Goal: Information Seeking & Learning: Check status

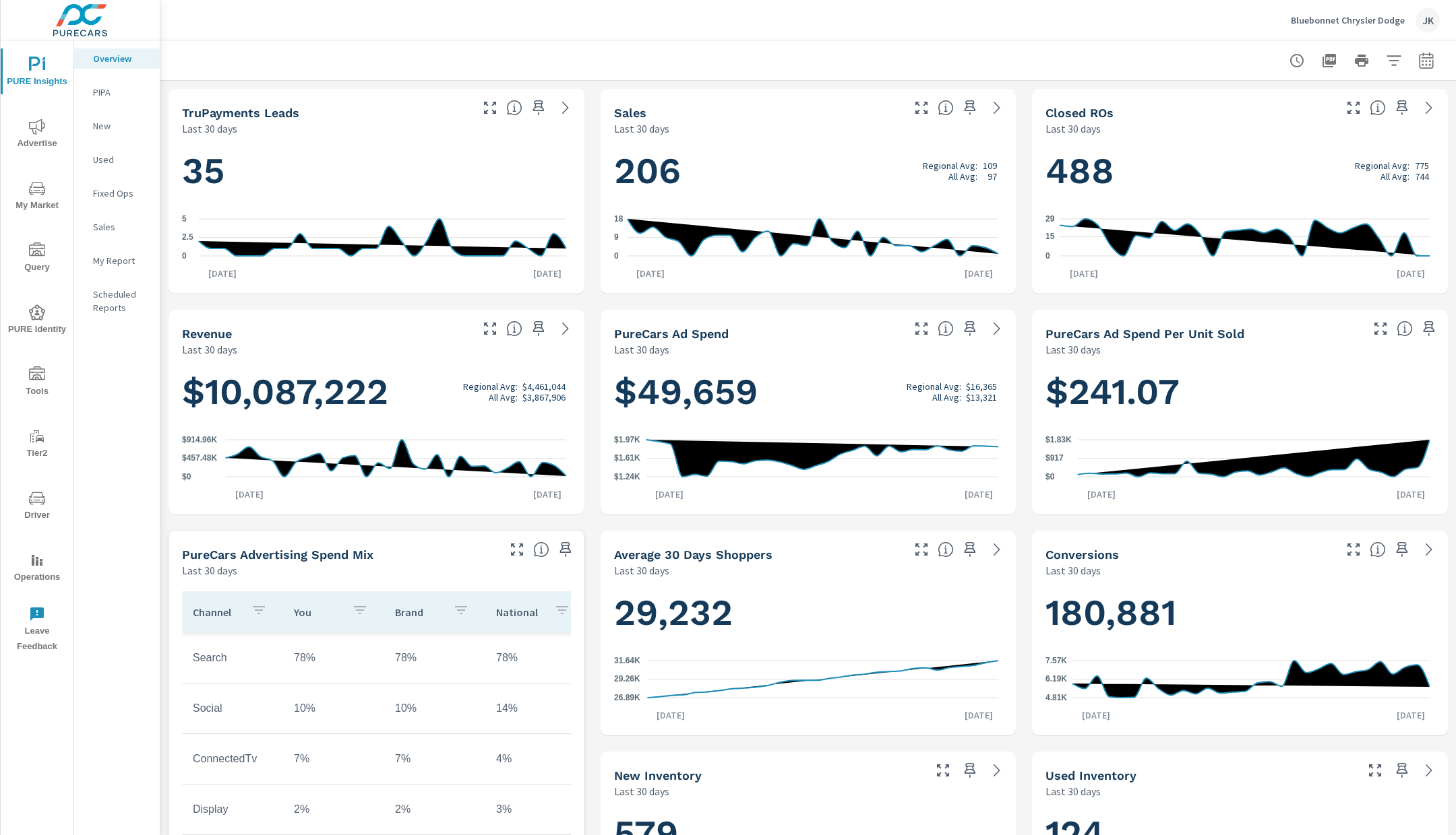
scroll to position [1, 0]
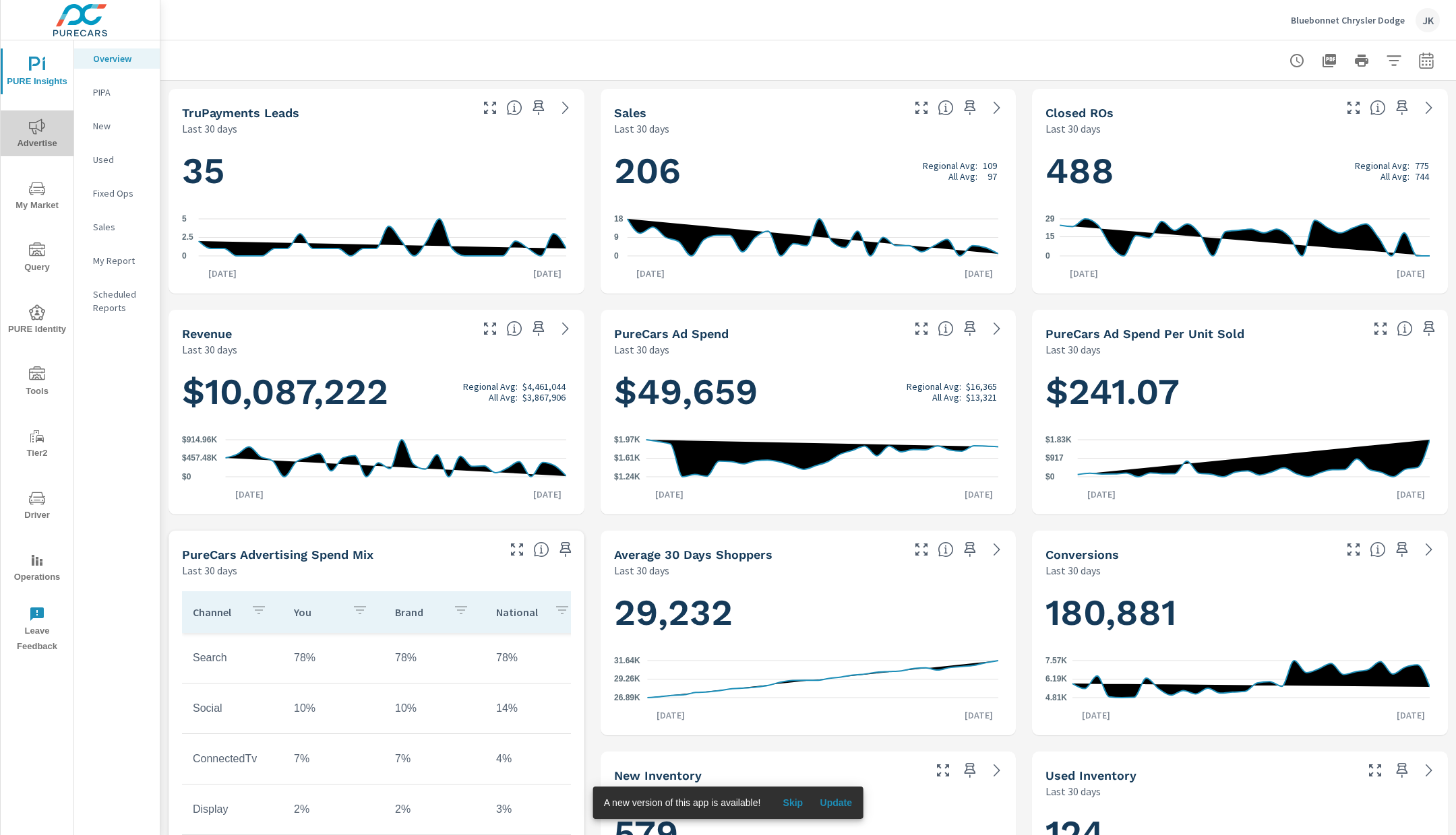
click at [21, 148] on span "Advertise" at bounding box center [37, 135] width 64 height 33
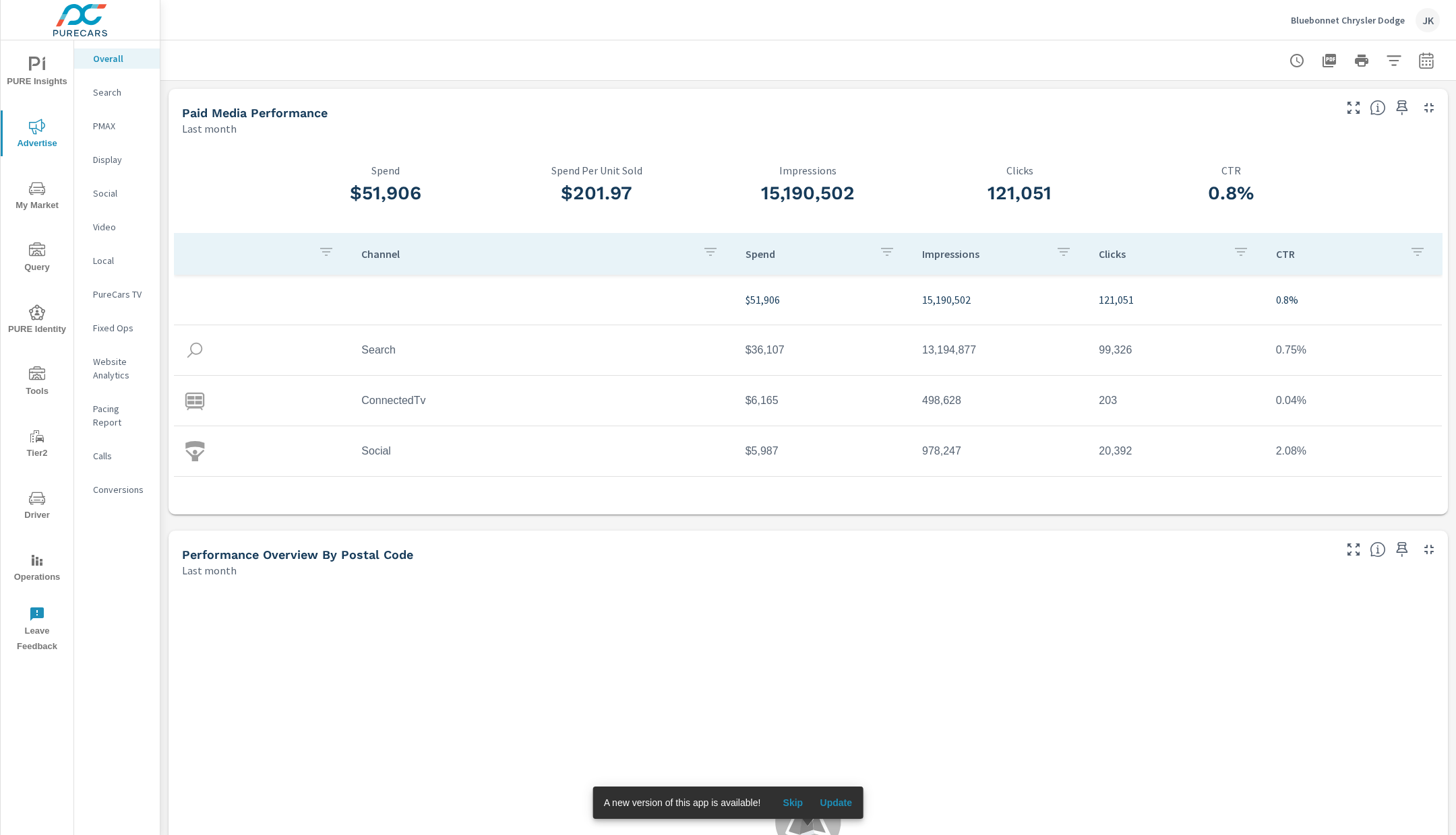
scroll to position [50, 0]
click at [50, 74] on span "PURE Insights" at bounding box center [37, 74] width 64 height 33
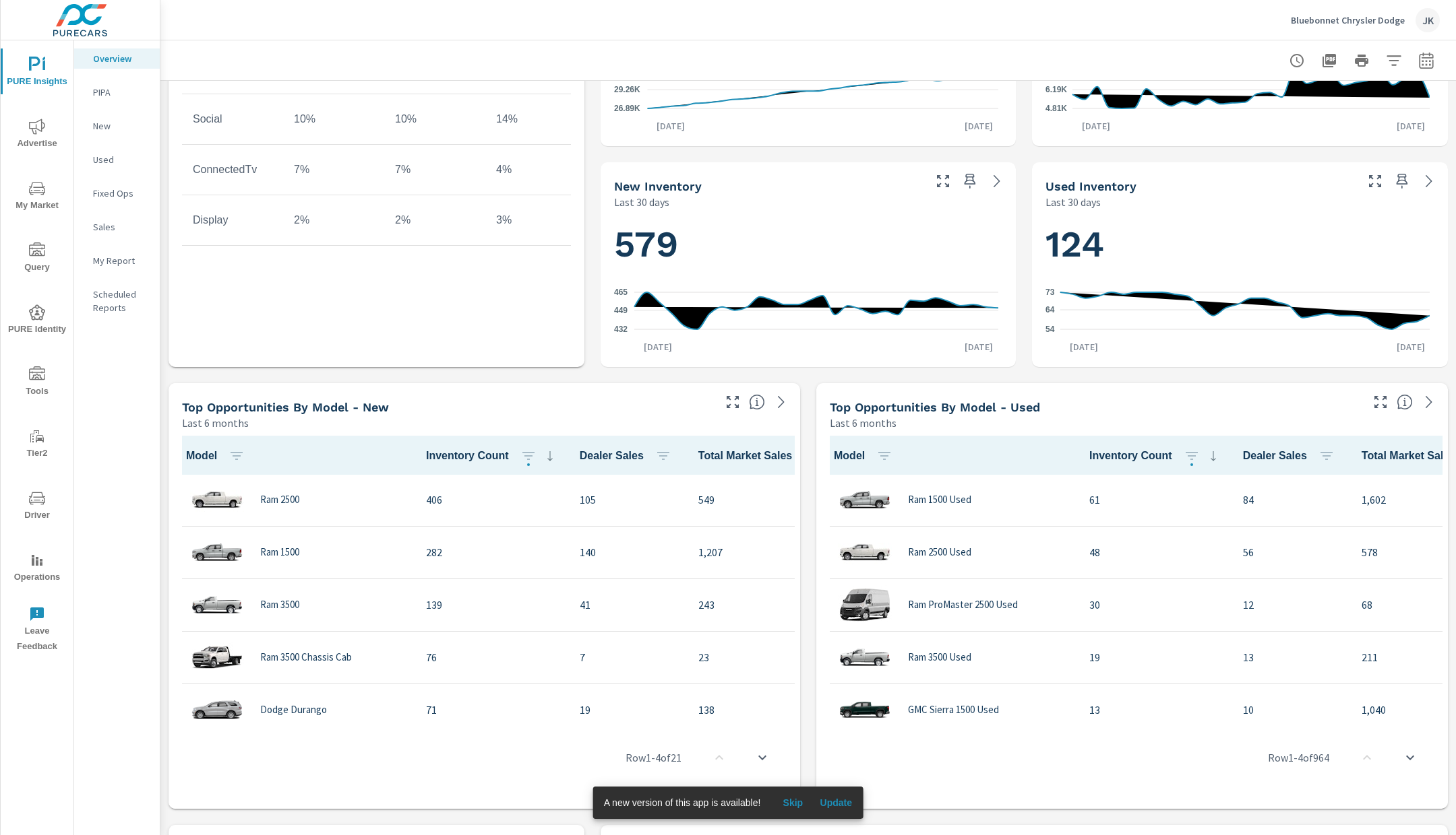
scroll to position [425, 0]
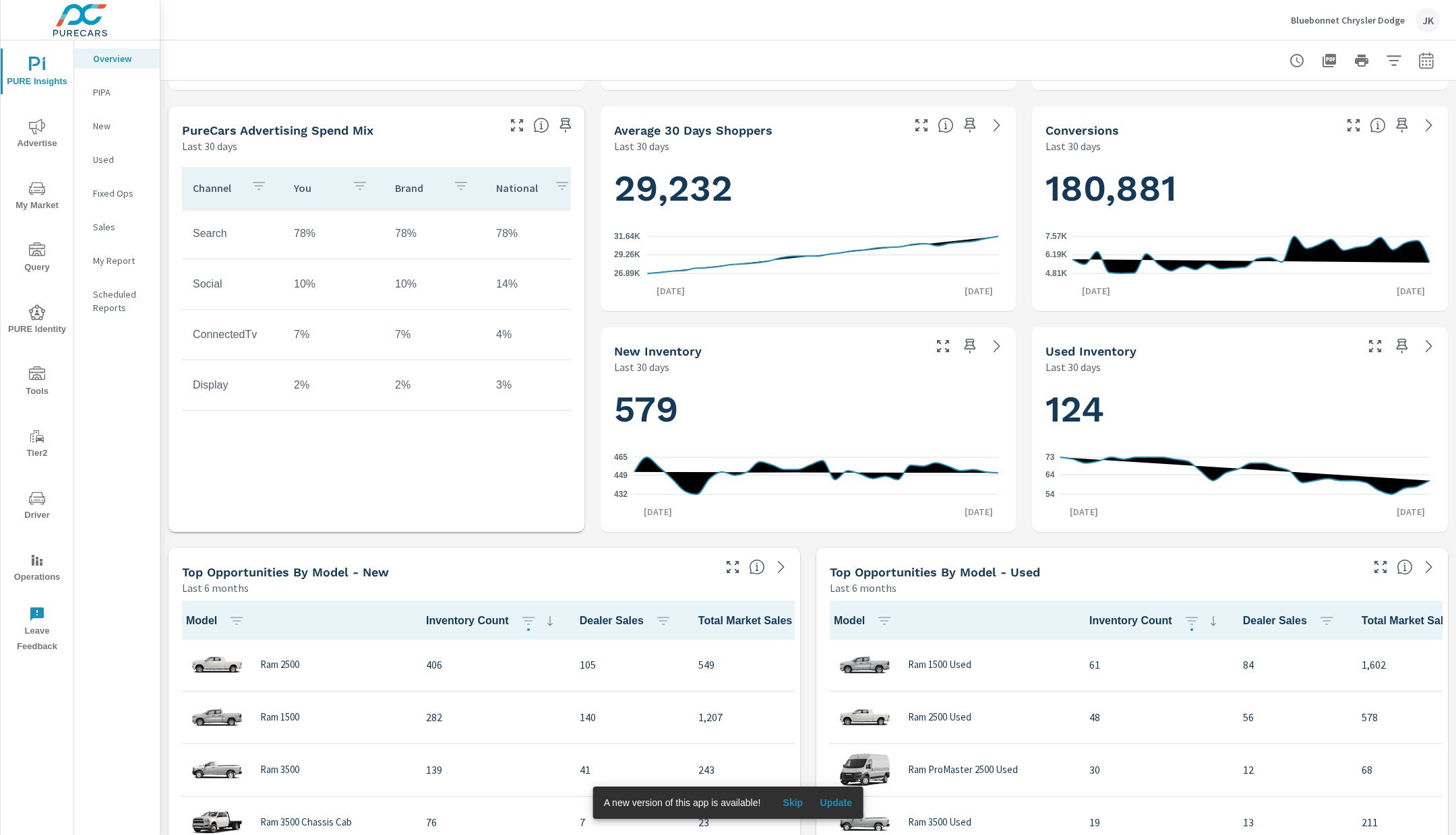
click at [38, 128] on icon "nav menu" at bounding box center [37, 127] width 17 height 17
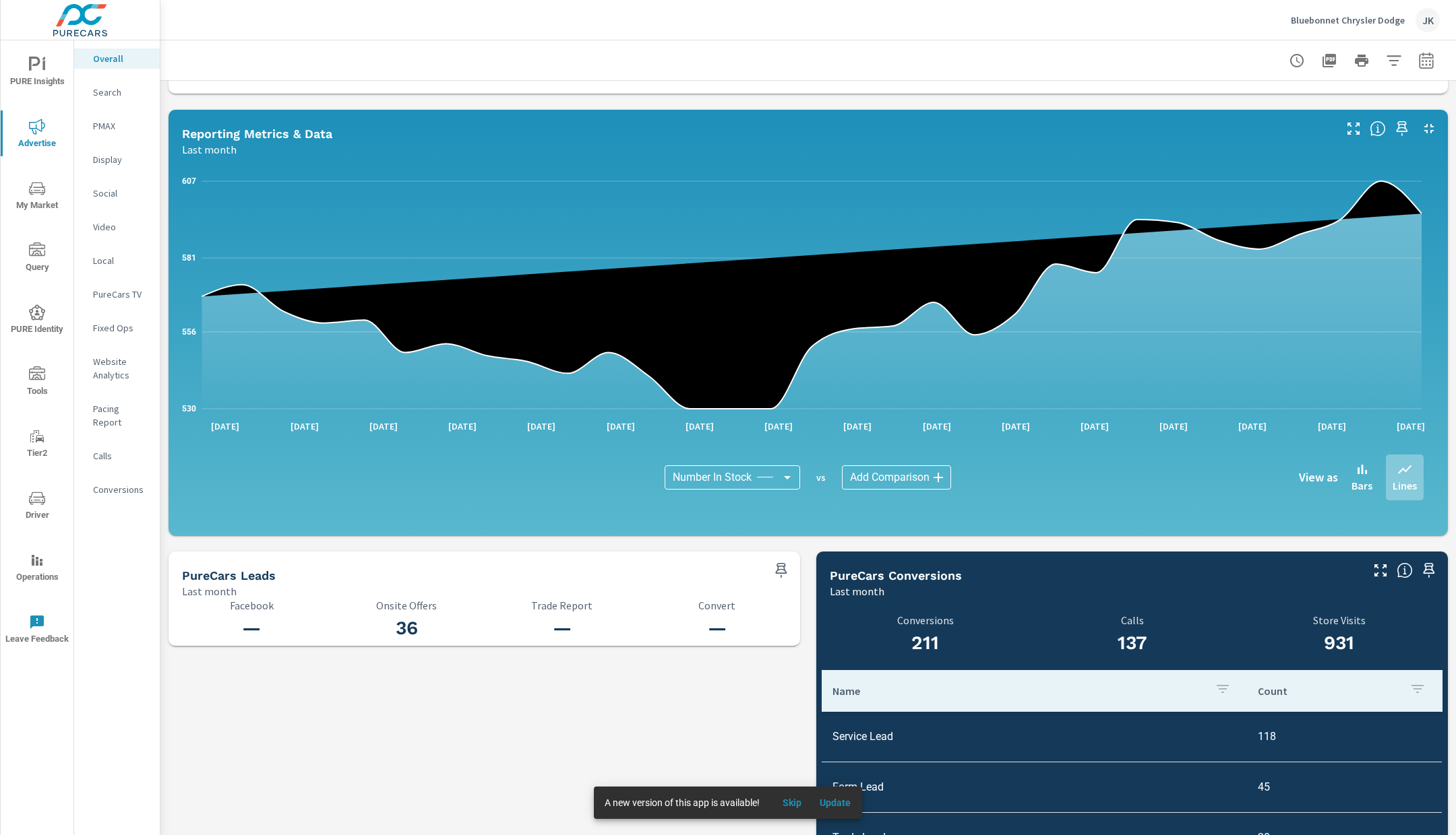
scroll to position [1123, 0]
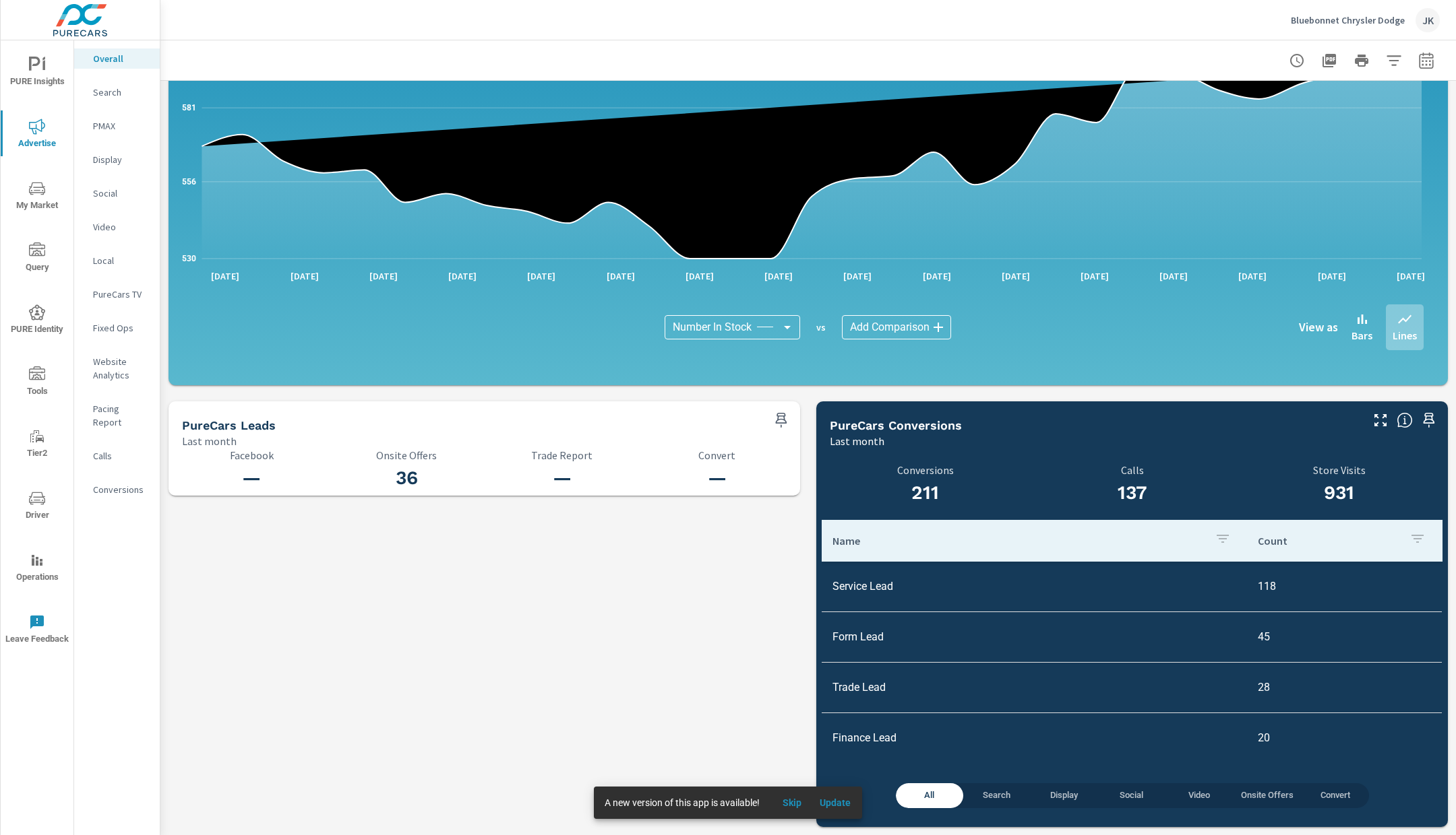
click at [111, 484] on div "Conversions" at bounding box center [117, 490] width 86 height 20
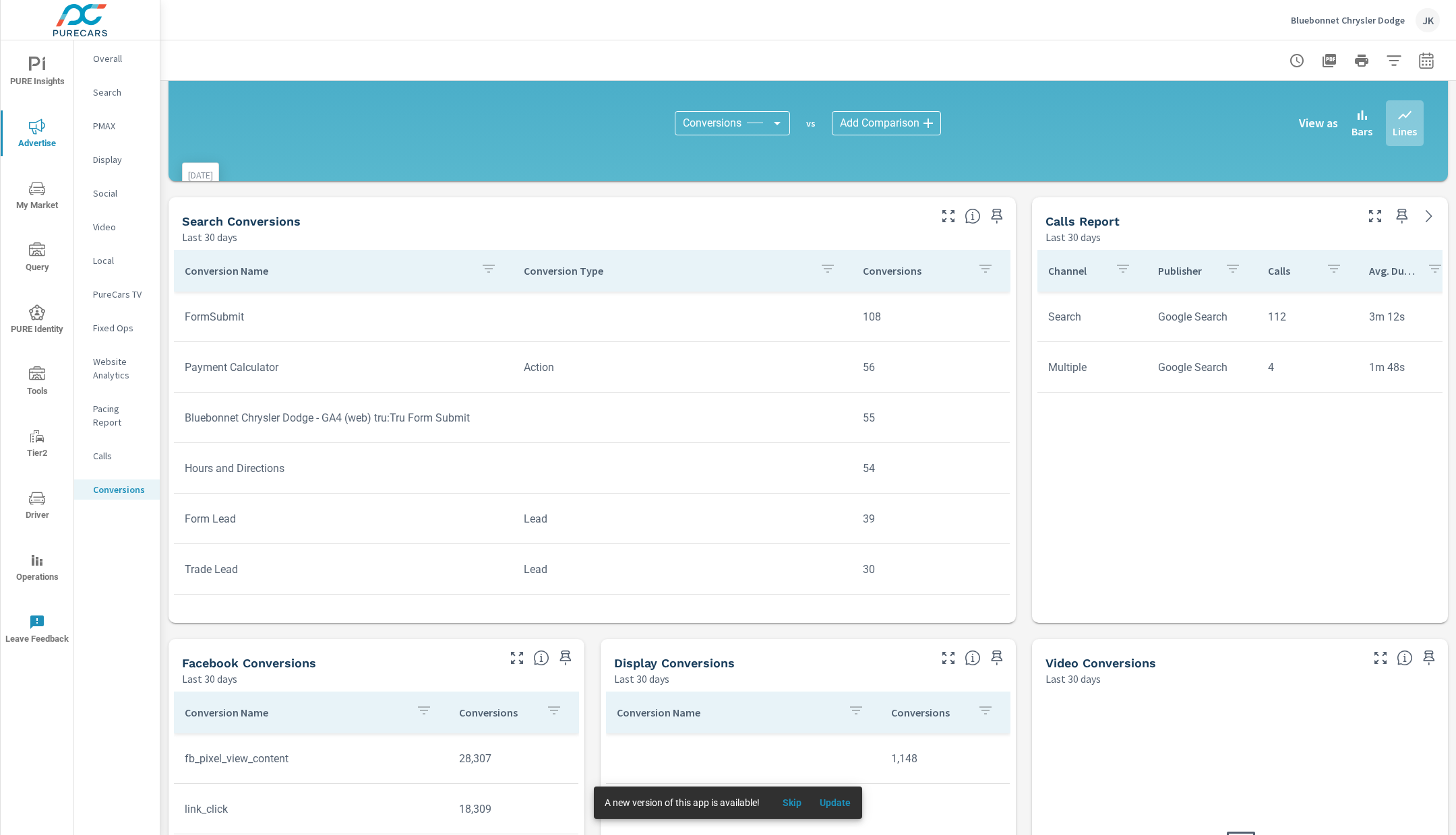
scroll to position [451, 0]
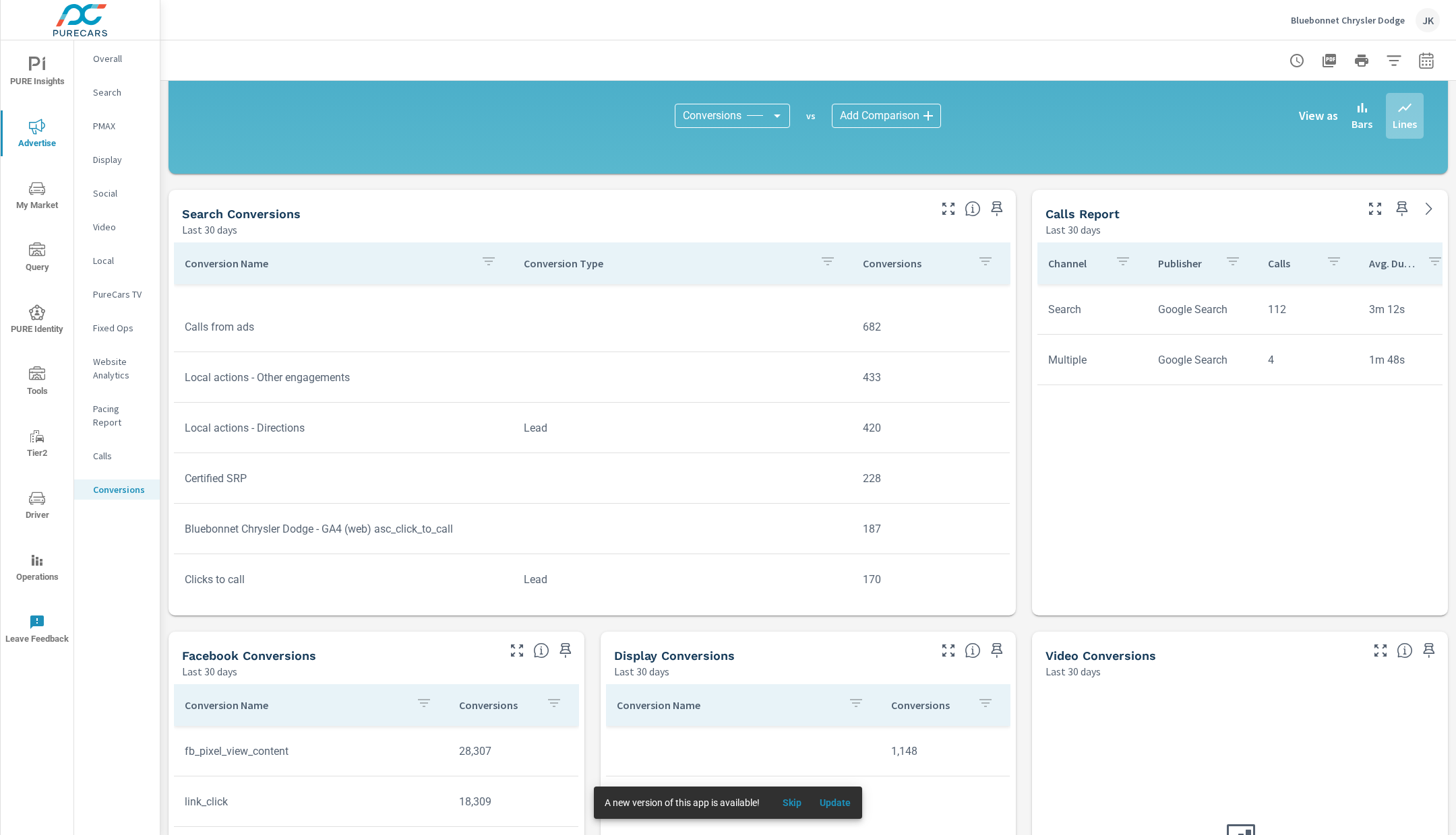
scroll to position [11, 0]
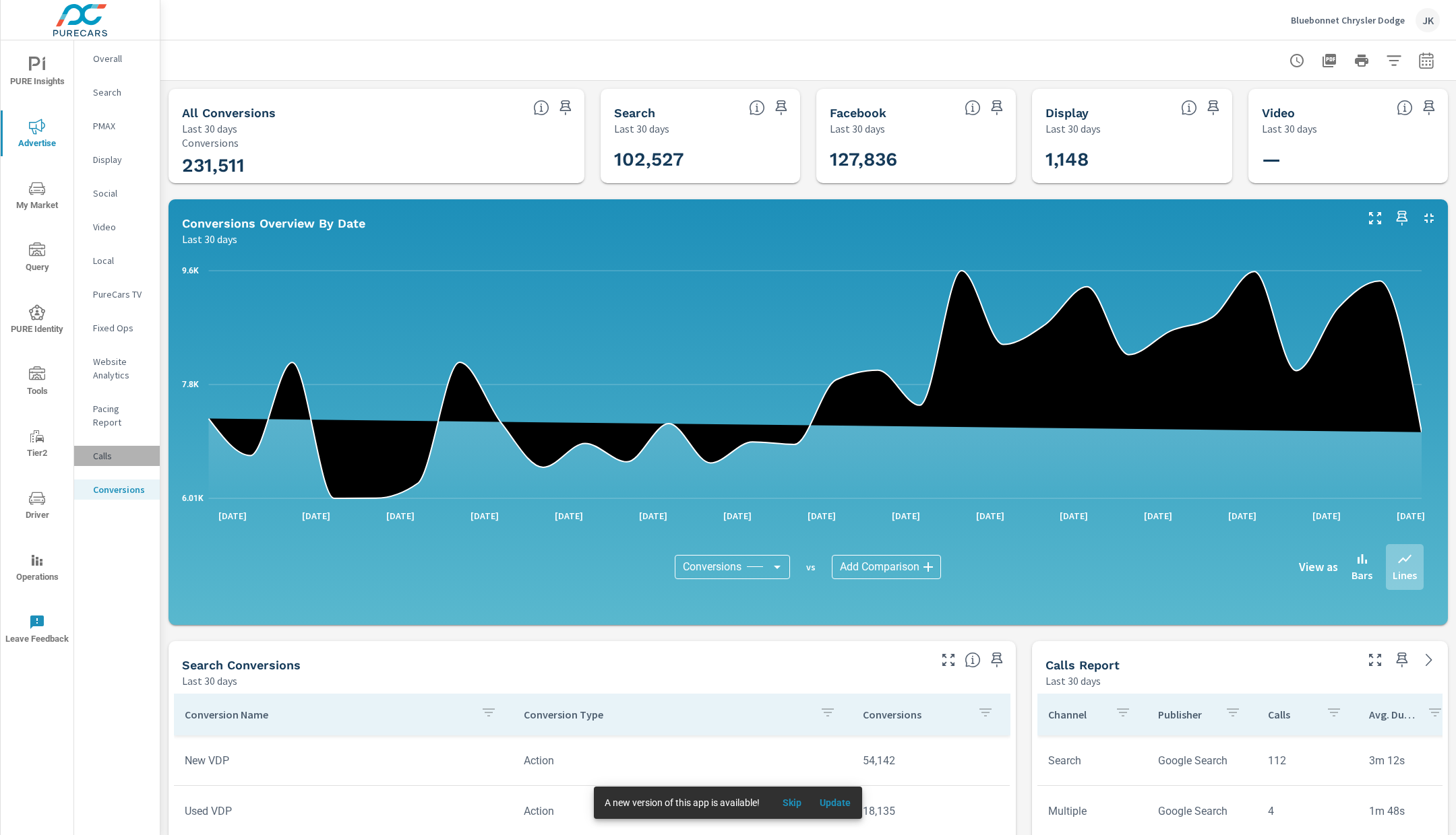
click at [121, 449] on p "Calls" at bounding box center [121, 456] width 56 height 13
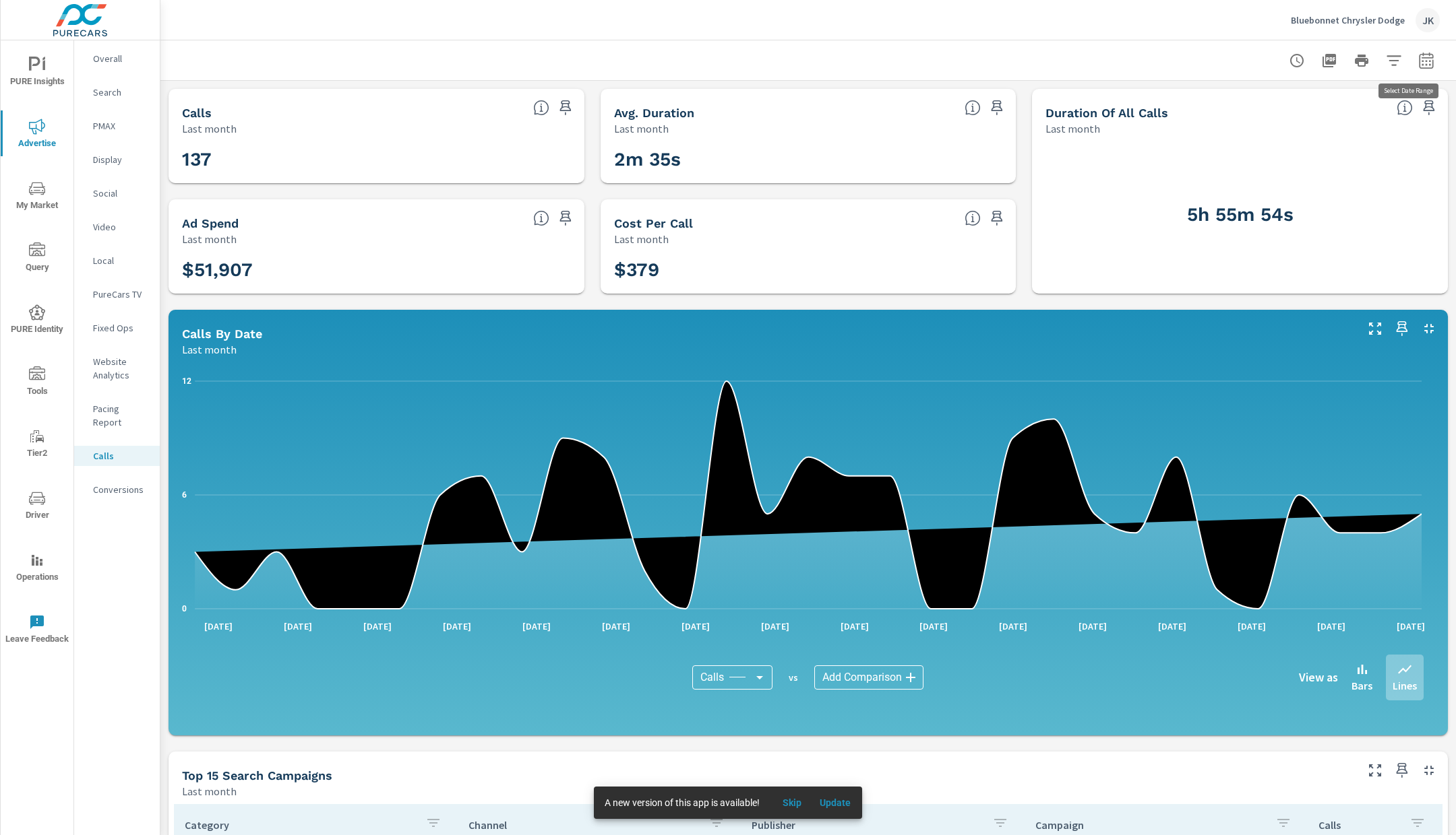
click at [1418, 64] on icon "button" at bounding box center [1426, 61] width 17 height 17
select select "Last month"
click at [1249, 19] on div "Bluebonnet Chrysler Dodge JK" at bounding box center [808, 20] width 1263 height 40
click at [1306, 15] on p "Bluebonnet Chrysler Dodge" at bounding box center [1348, 20] width 114 height 12
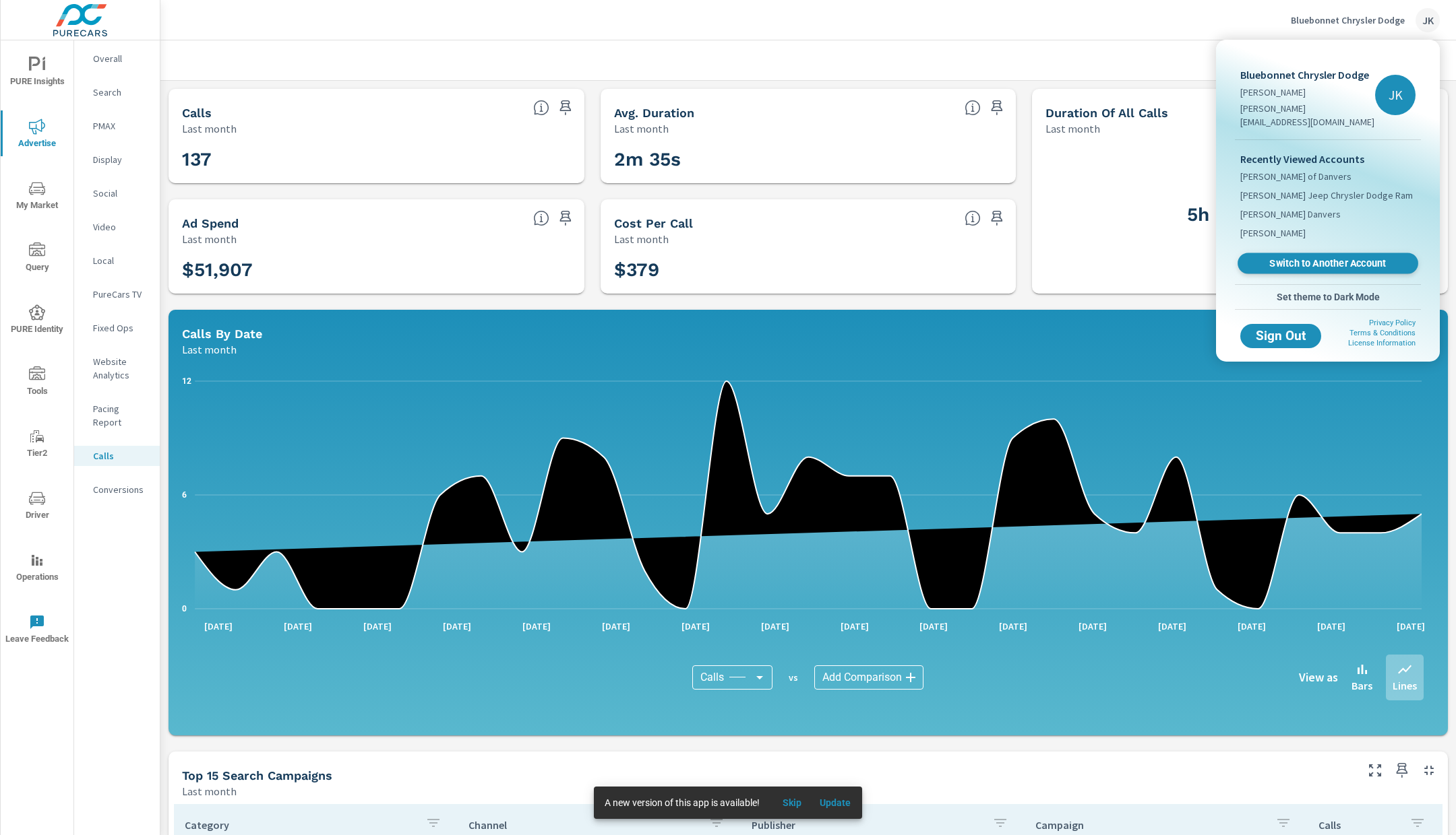
click at [1295, 258] on span "Switch to Another Account" at bounding box center [1327, 263] width 165 height 12
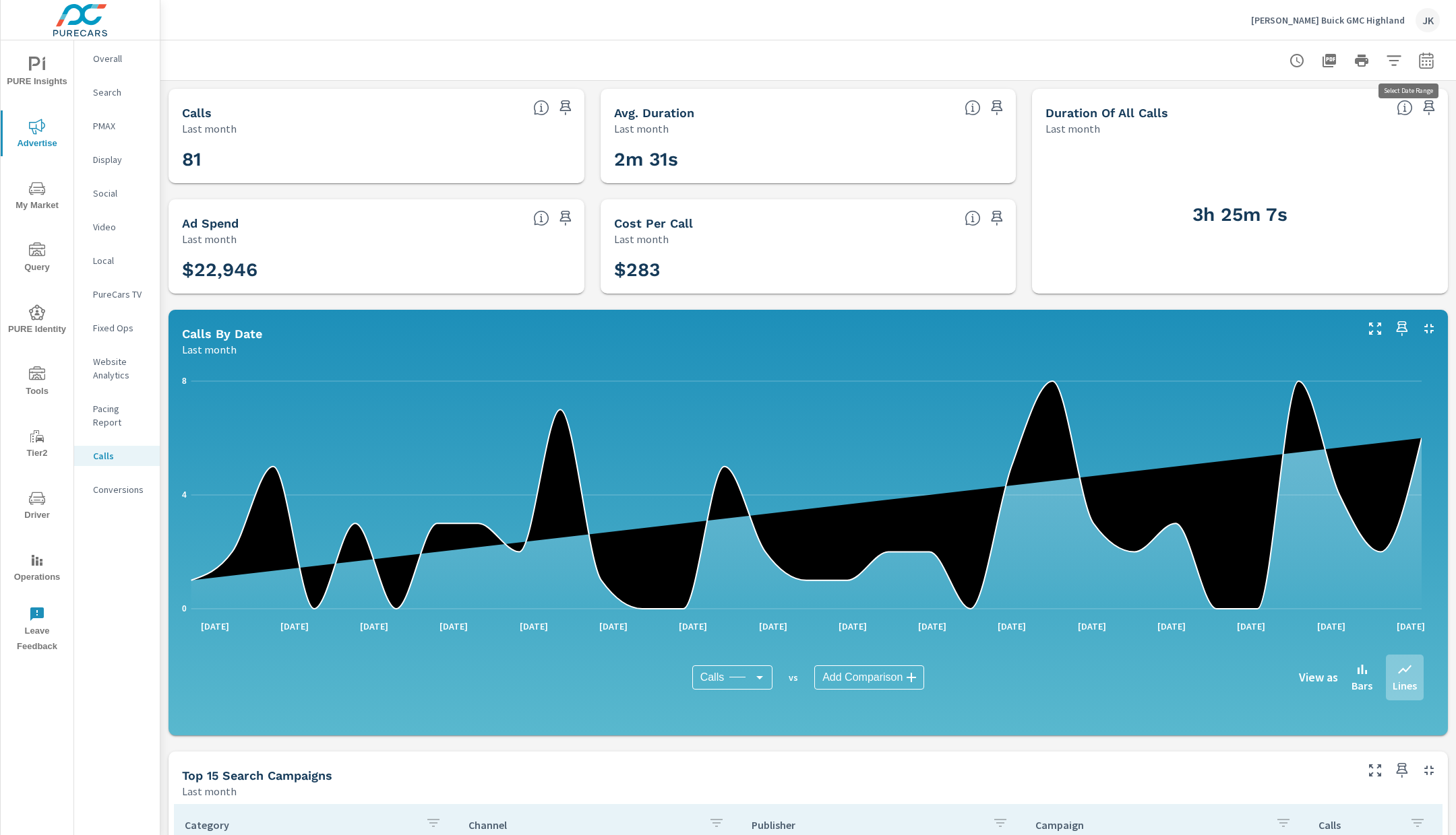
click at [1418, 58] on icon "button" at bounding box center [1426, 61] width 17 height 17
click at [1354, 126] on select "Custom Yesterday Last week Last 7 days Last 14 days Last 30 days Last 45 days L…" at bounding box center [1305, 117] width 135 height 27
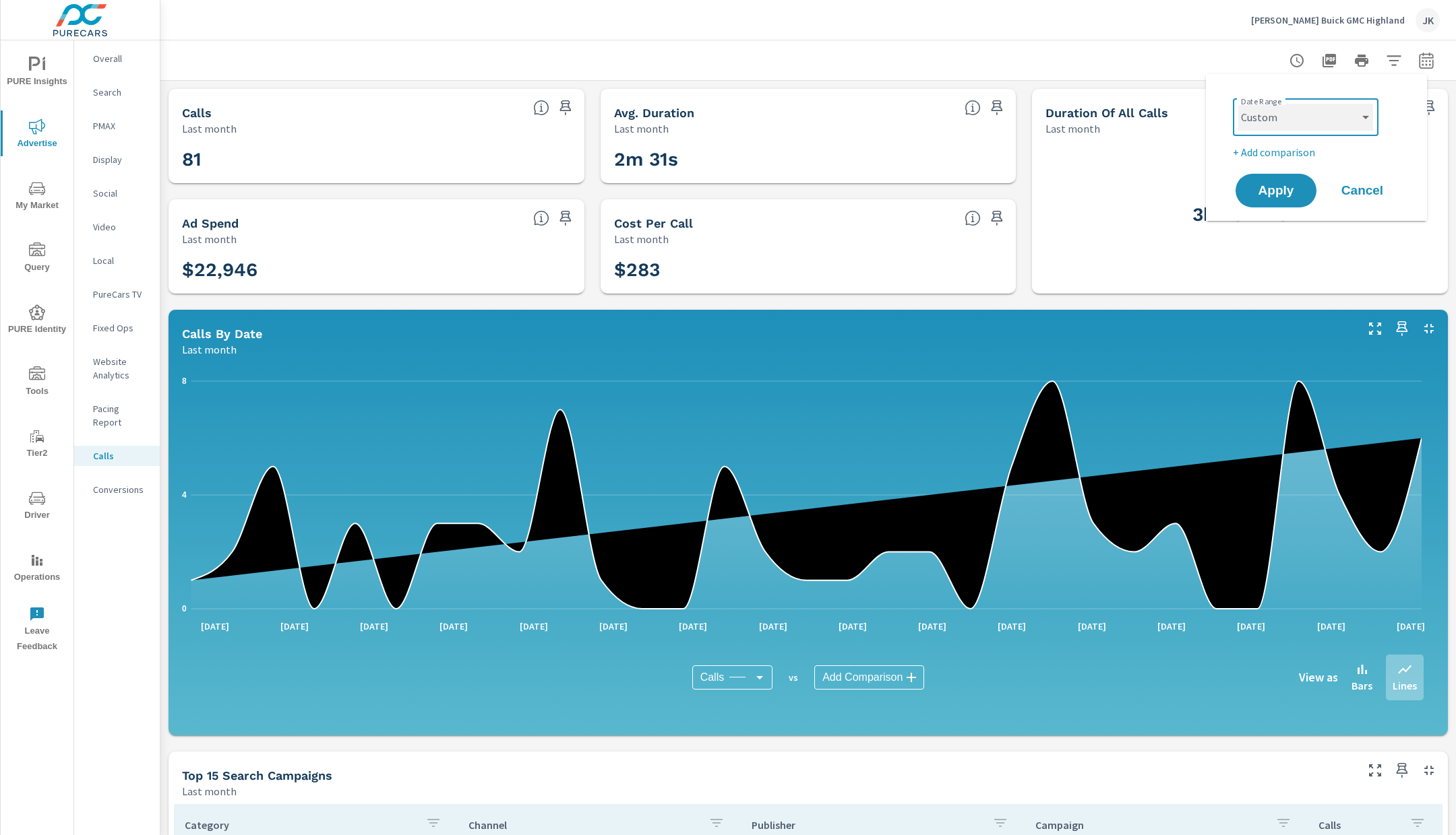
click at [1238, 104] on select "Custom Yesterday Last week Last 7 days Last 14 days Last 30 days Last 45 days L…" at bounding box center [1305, 117] width 135 height 27
select select "custom"
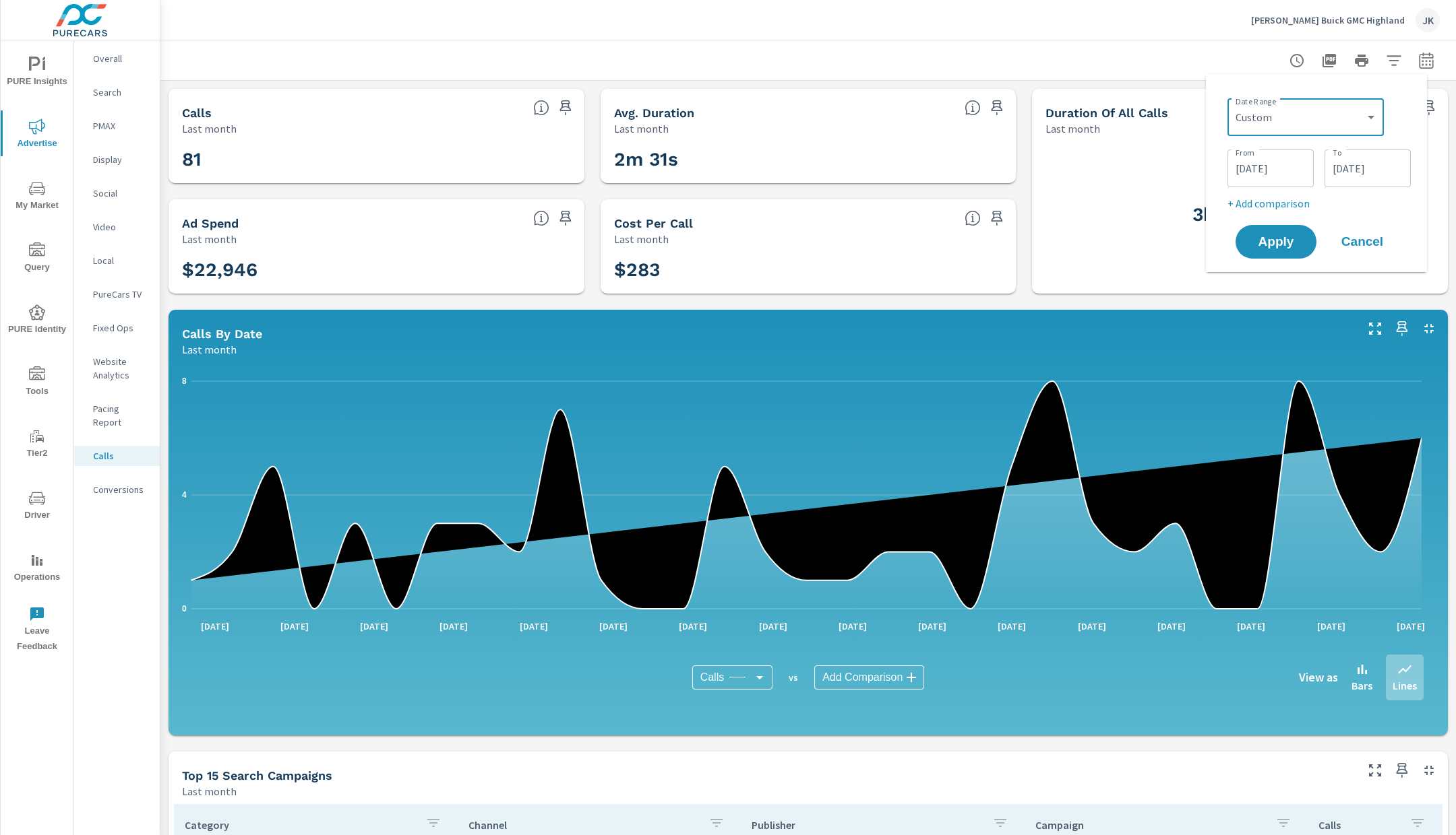
click at [1282, 164] on input "07/01/2025" at bounding box center [1270, 168] width 75 height 27
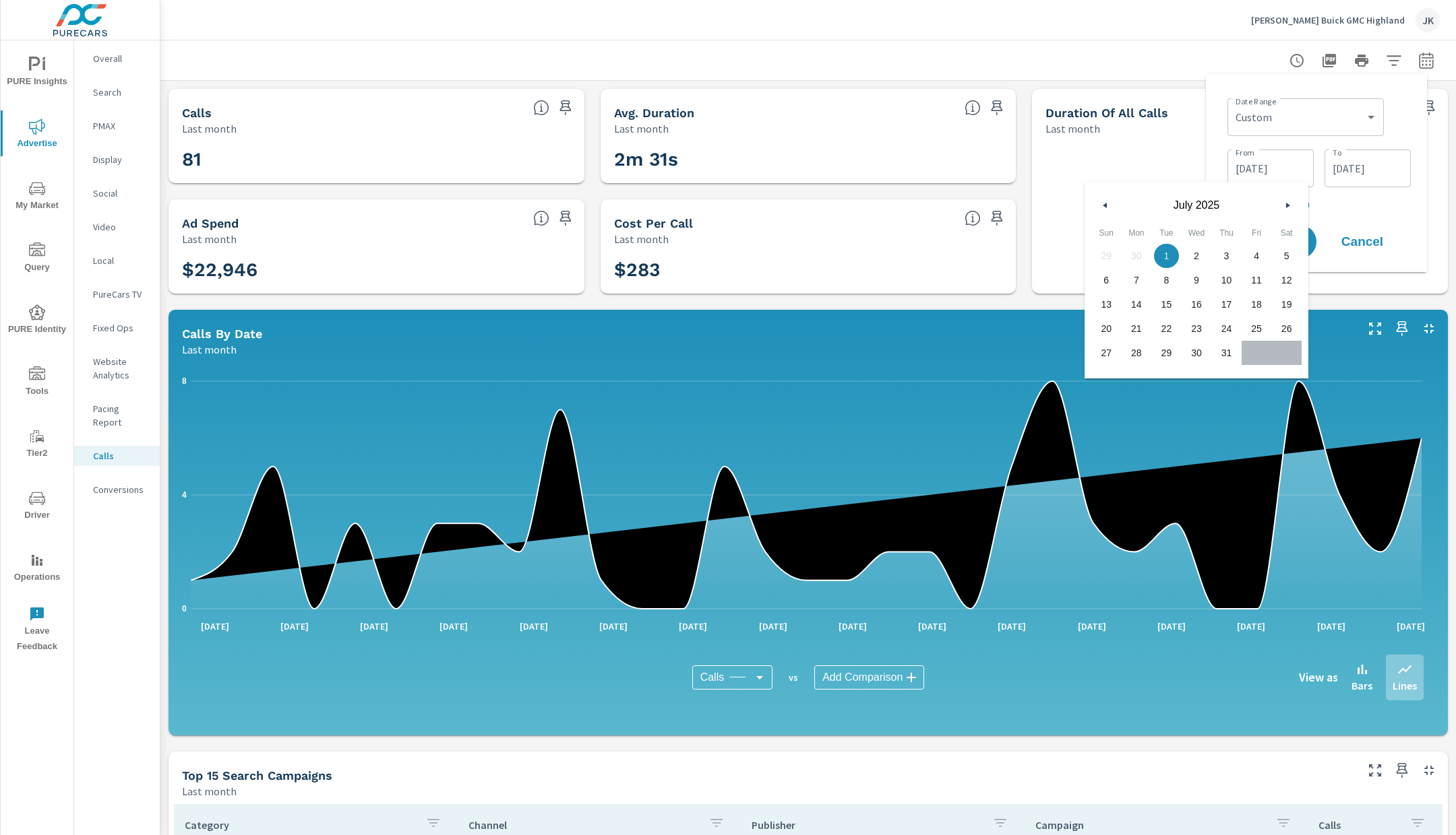
click at [1140, 353] on span "28" at bounding box center [1136, 353] width 31 height 17
type input "07/28/2025"
click at [1290, 167] on input "07/28/2025" at bounding box center [1270, 168] width 75 height 27
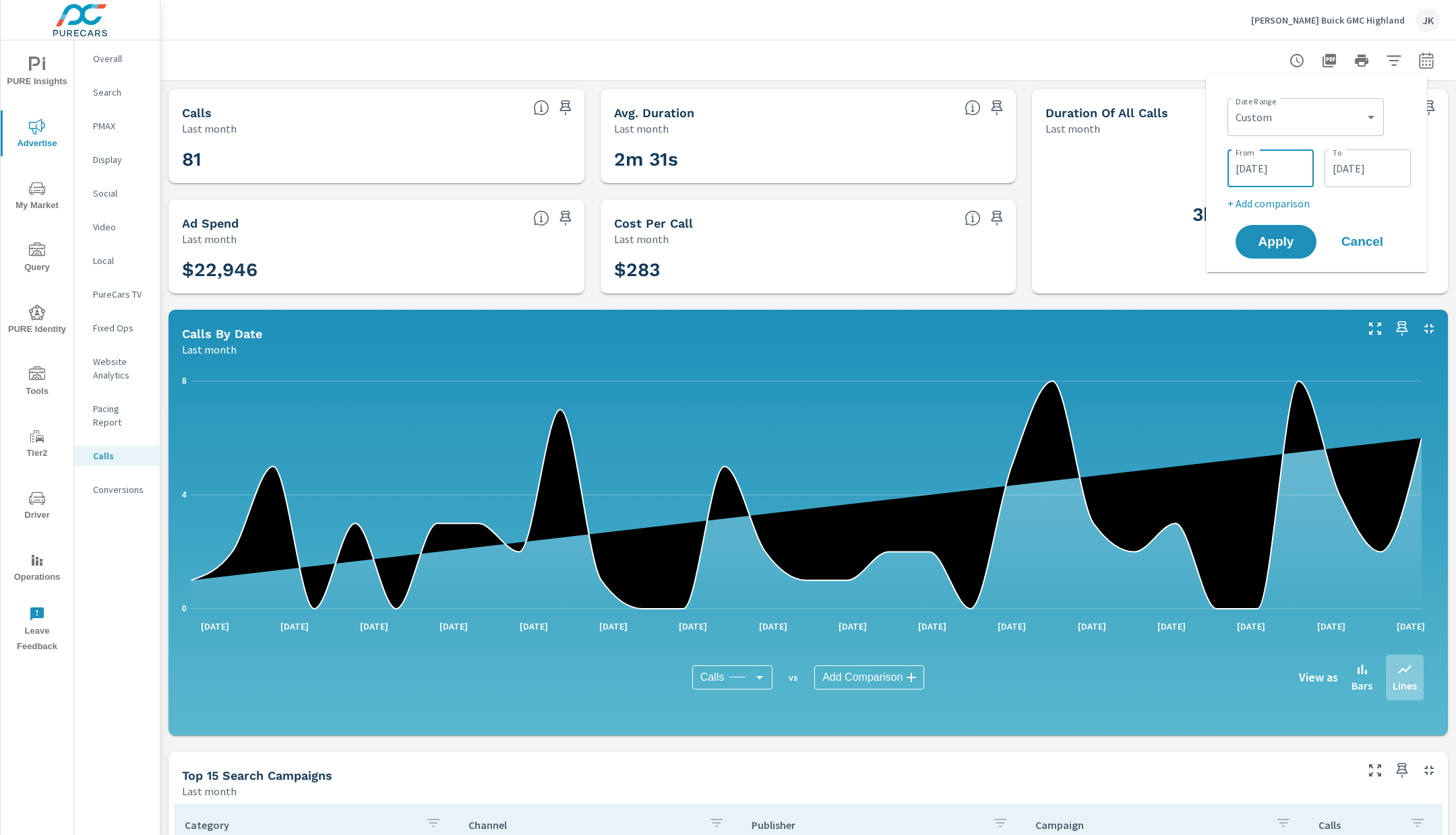
click at [1364, 173] on input "07/31/2025" at bounding box center [1367, 168] width 75 height 27
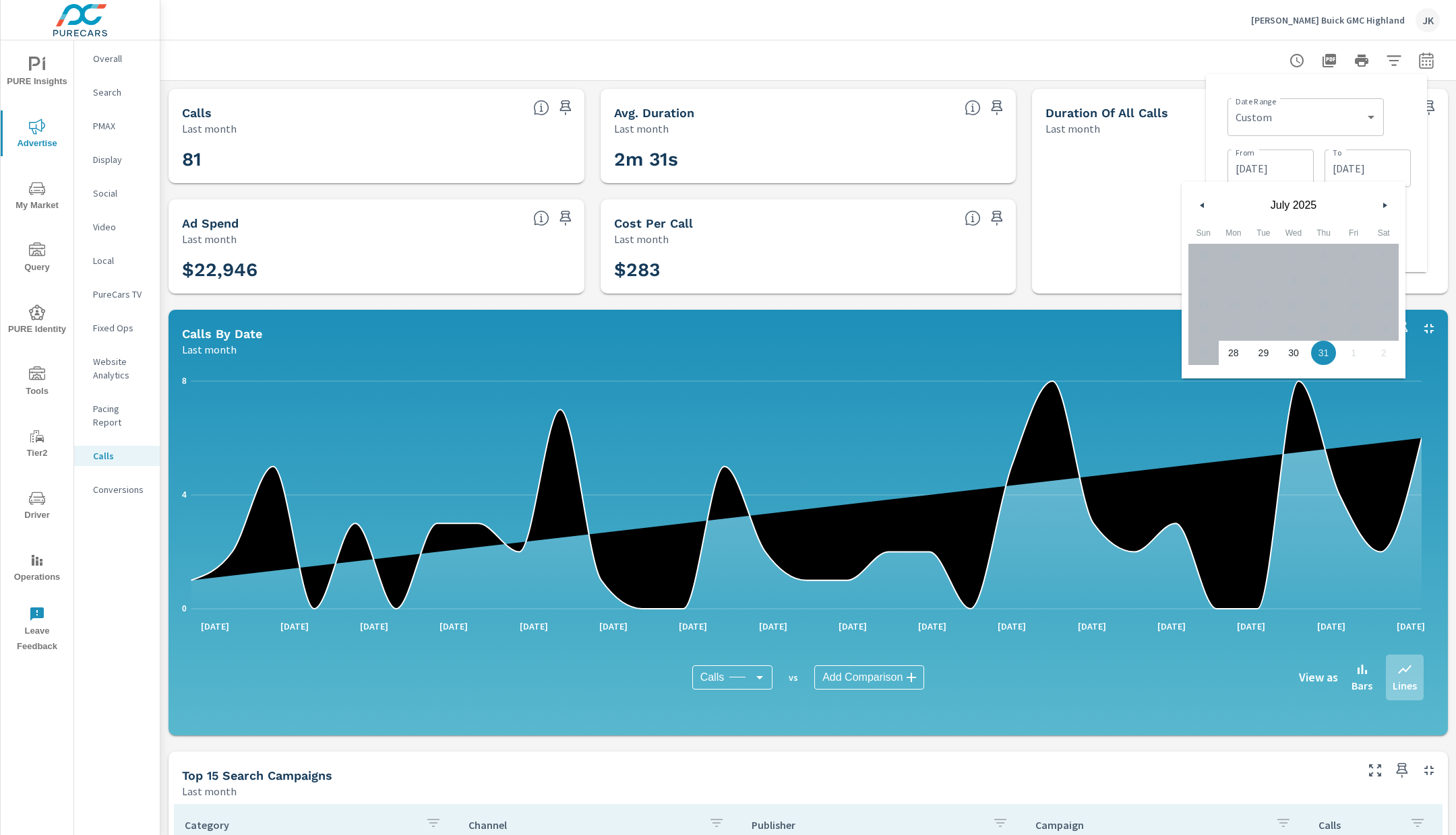
click at [1382, 204] on icon "button" at bounding box center [1386, 205] width 7 height 6
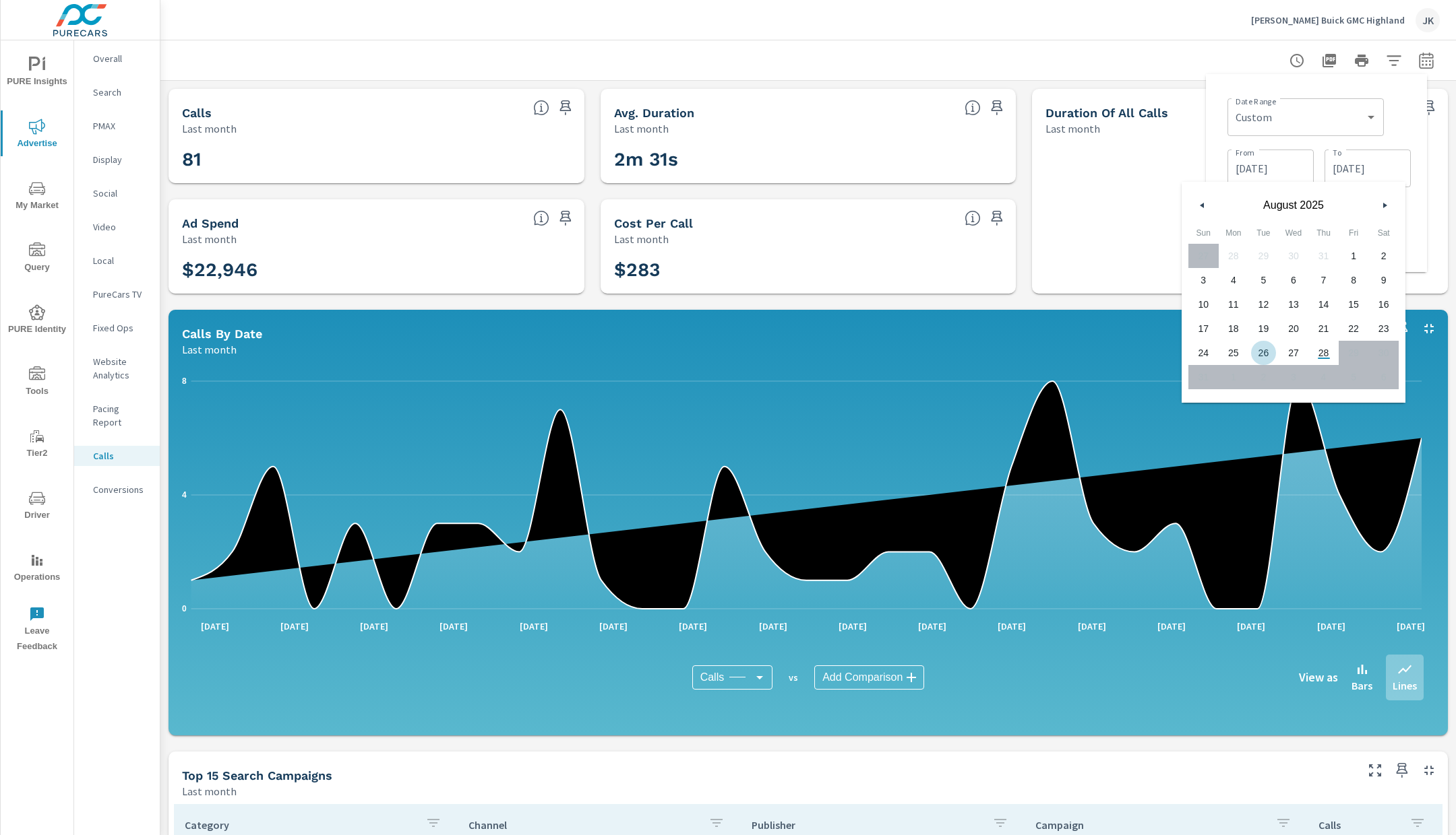
click at [1263, 355] on span "26" at bounding box center [1263, 353] width 31 height 17
type input "08/26/2025"
click at [1388, 163] on input "08/26/2025" at bounding box center [1367, 168] width 75 height 27
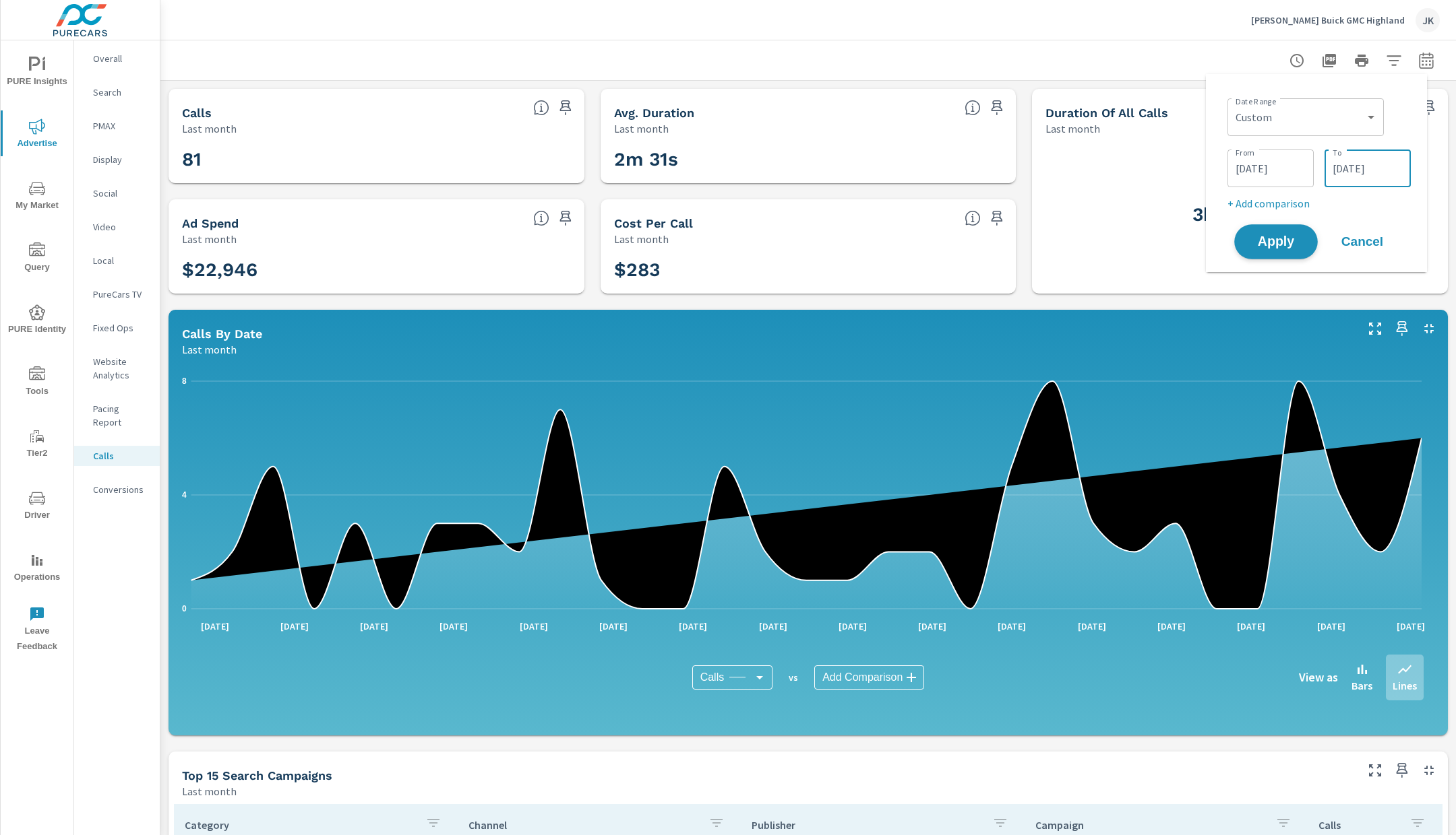
click at [1298, 244] on span "Apply" at bounding box center [1275, 241] width 55 height 12
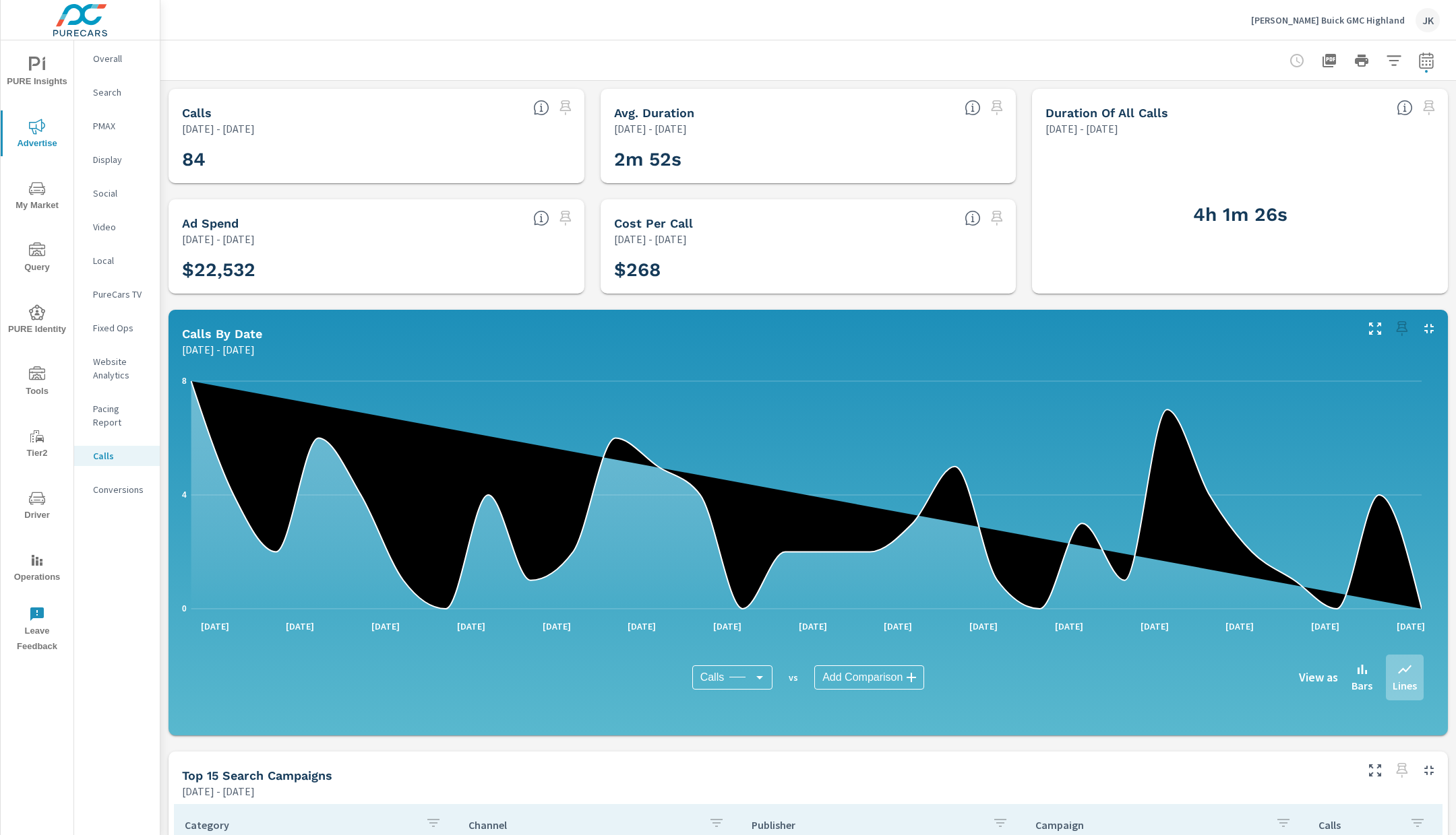
click at [319, 151] on h3 "84" at bounding box center [376, 159] width 389 height 23
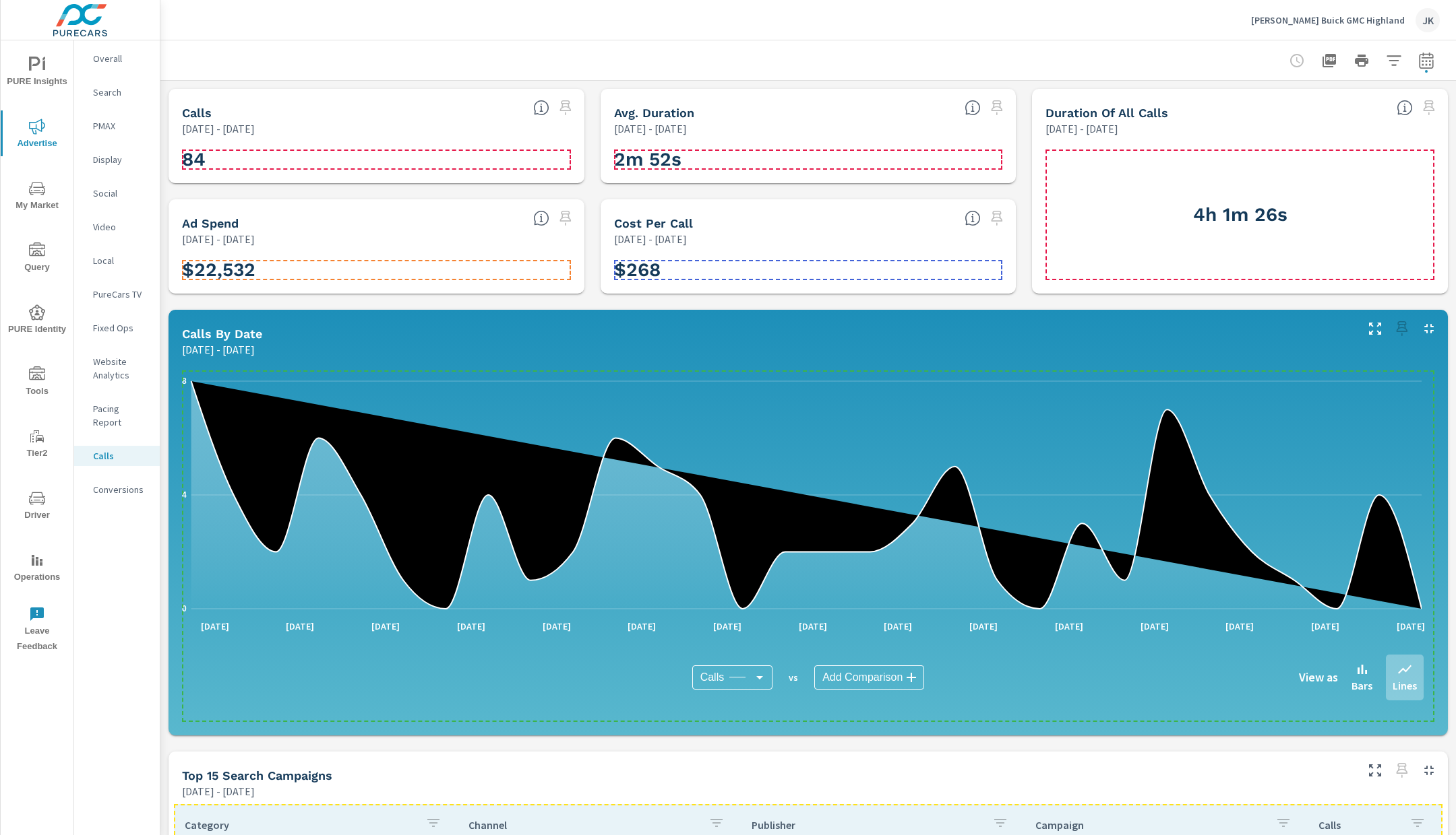
click at [216, 161] on h3 "84" at bounding box center [376, 159] width 389 height 23
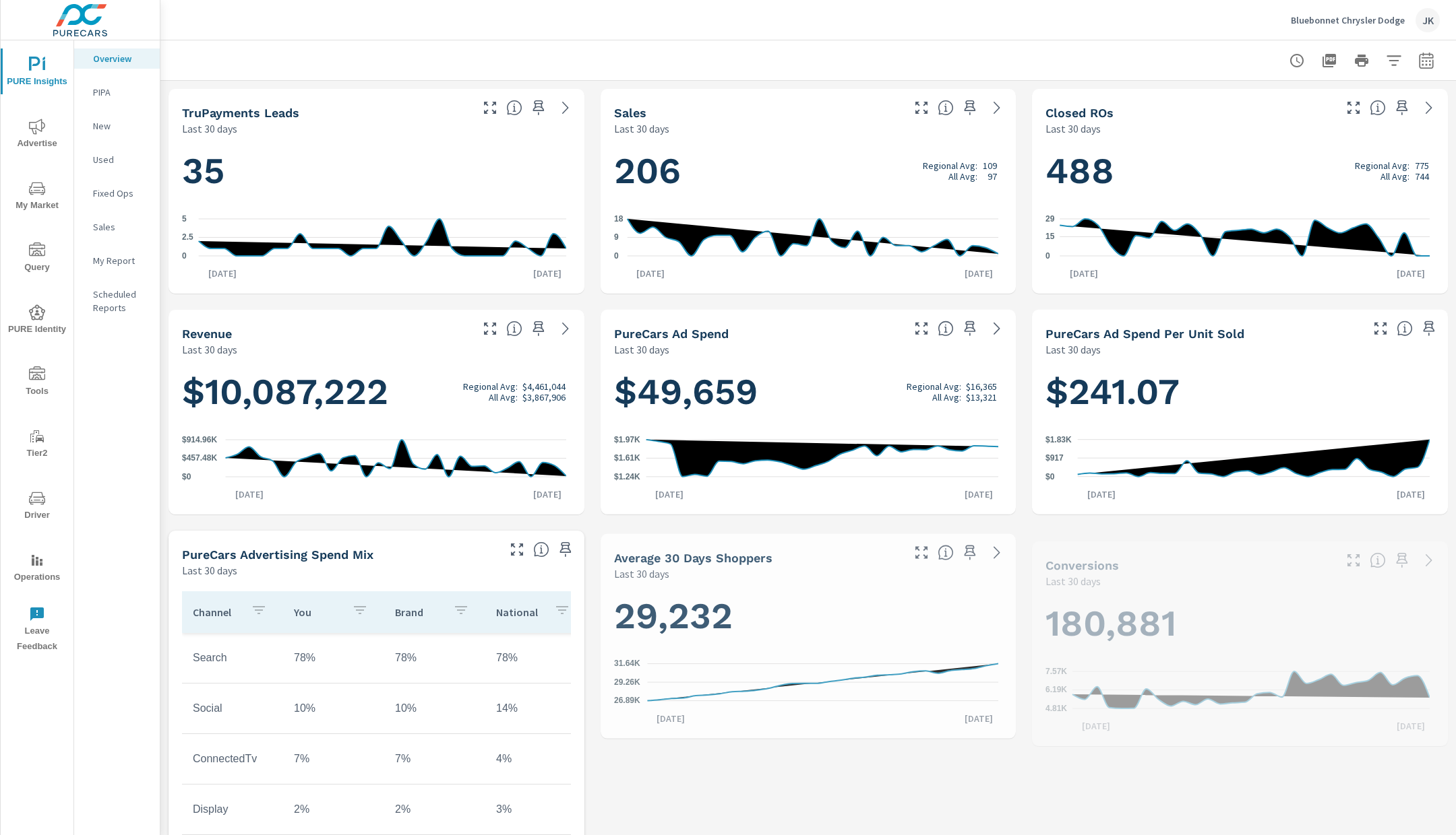
scroll to position [1, 0]
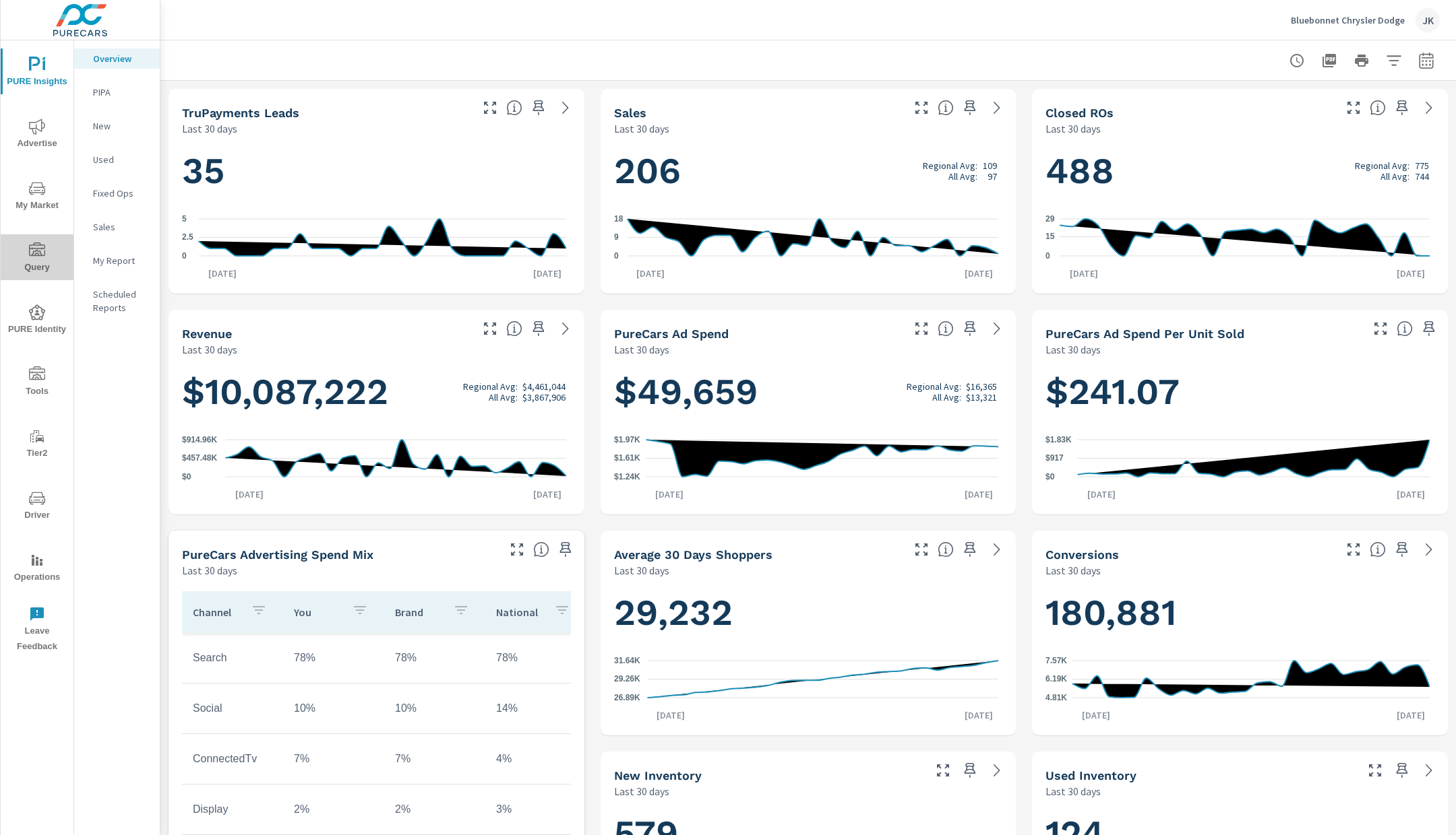
click at [41, 268] on span "Query" at bounding box center [37, 259] width 64 height 33
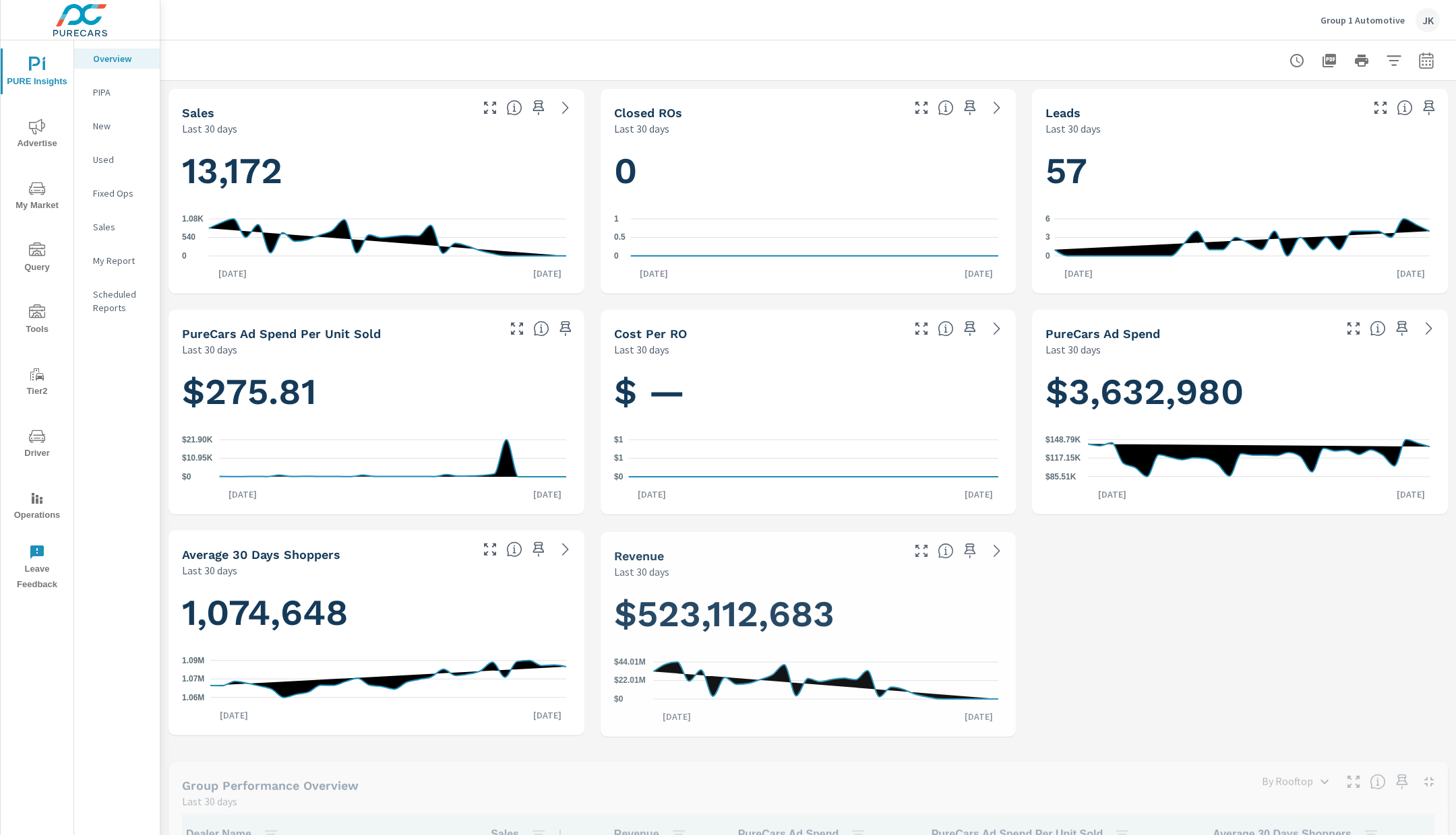
scroll to position [1, 0]
